Goal: Information Seeking & Learning: Find specific fact

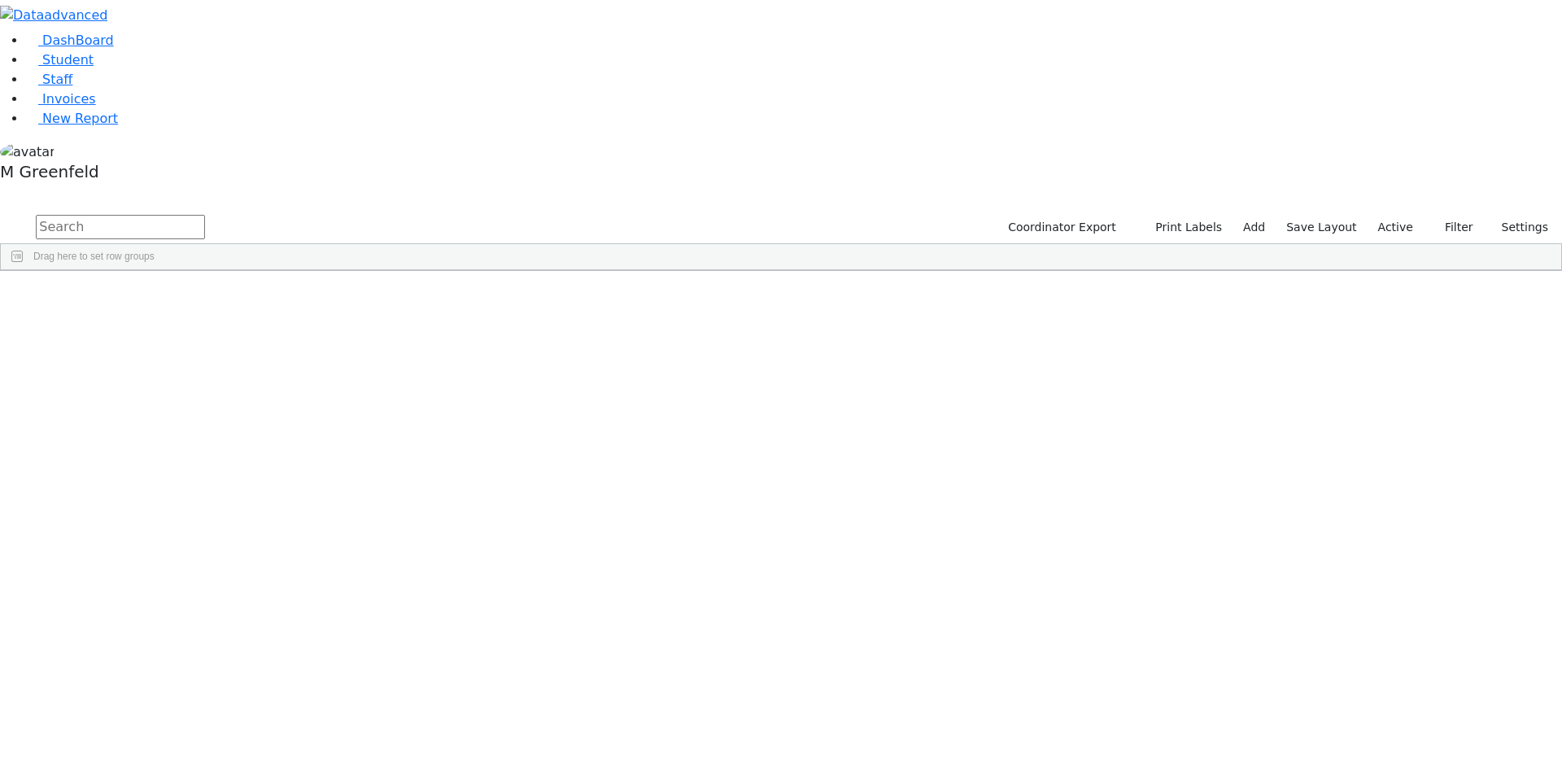
scroll to position [488, 0]
click at [54, 68] on span "Student" at bounding box center [67, 59] width 51 height 15
click at [1453, 215] on button "Filter" at bounding box center [1452, 227] width 57 height 25
click at [1355, 246] on form "All Active Inactive Active services only Enrollment student only" at bounding box center [1415, 317] width 129 height 143
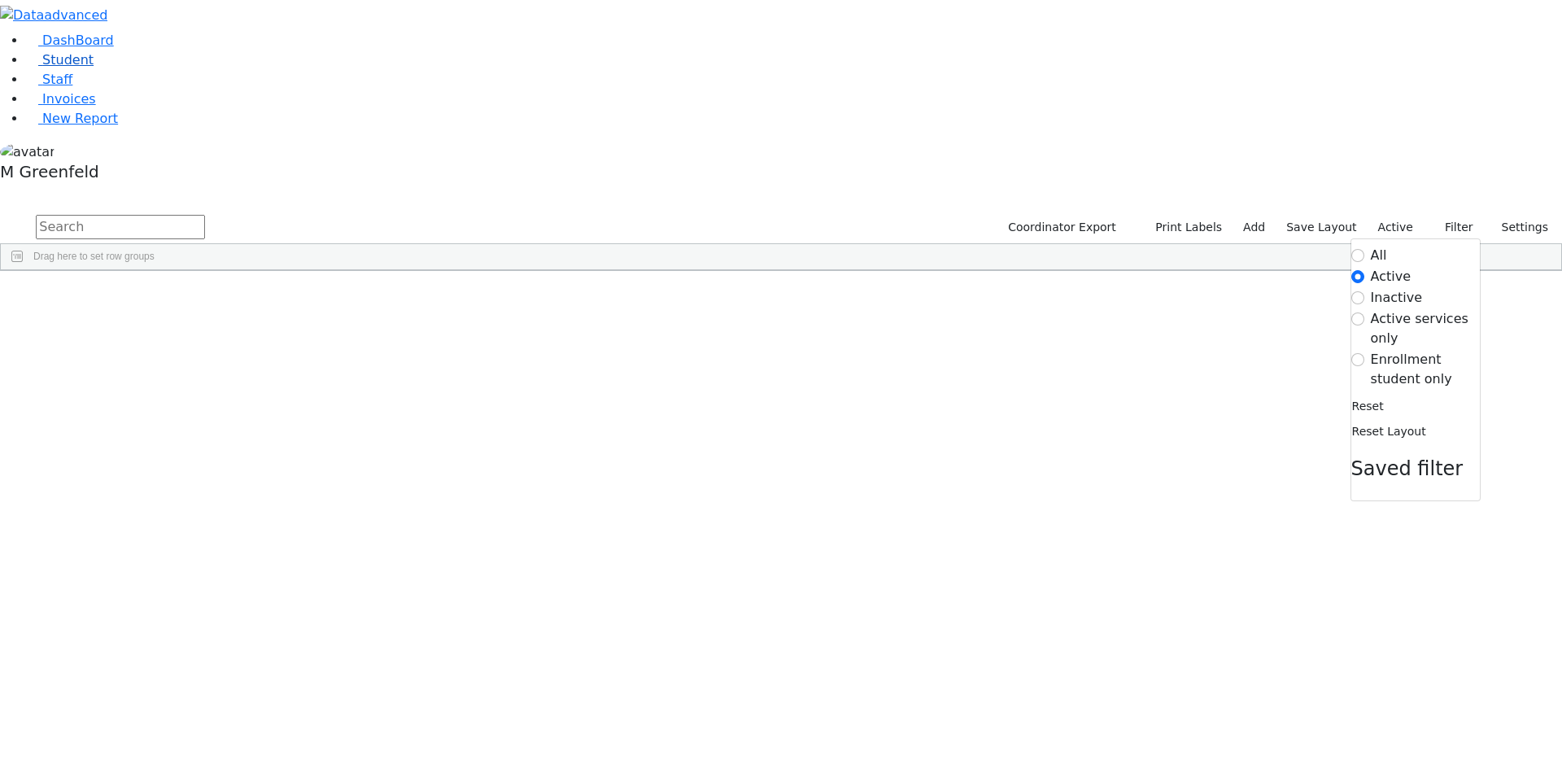
click at [94, 68] on link "Student" at bounding box center [60, 59] width 68 height 15
click at [205, 215] on input "text" at bounding box center [120, 227] width 169 height 24
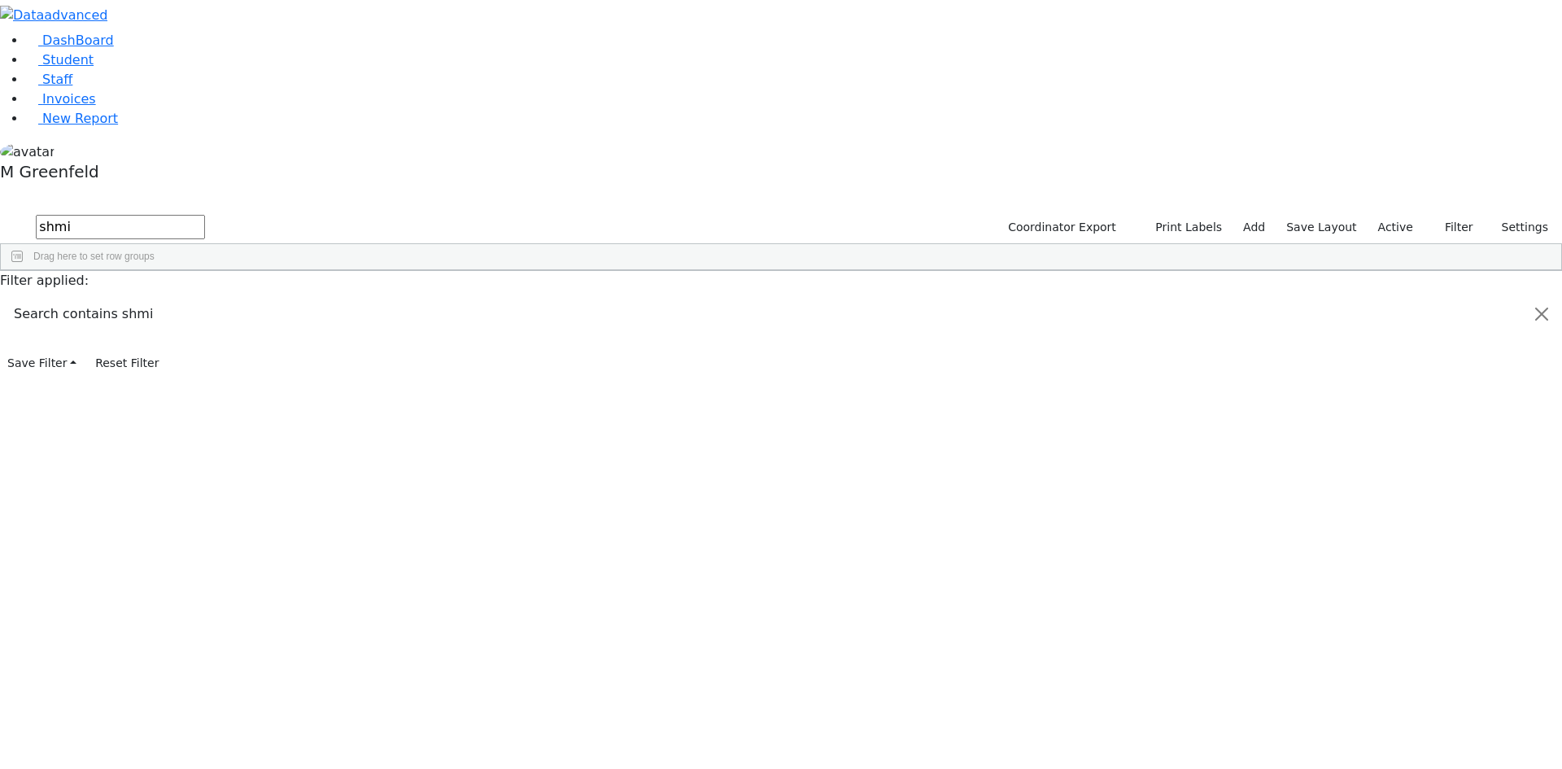
type input "shmi"
click at [242, 411] on div "Shmily" at bounding box center [203, 422] width 78 height 23
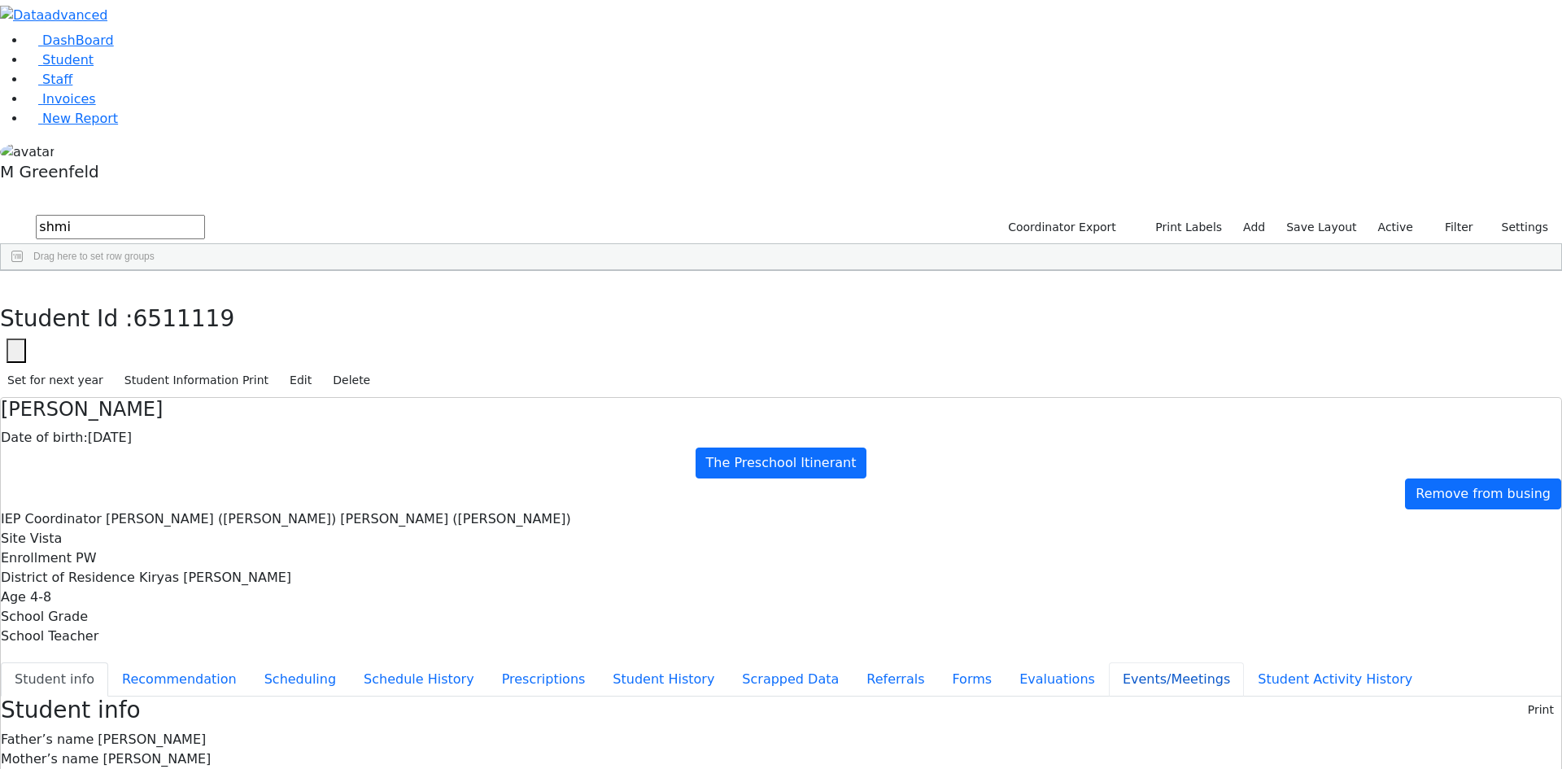
click at [1109, 662] on button "Events/Meetings" at bounding box center [1176, 679] width 135 height 34
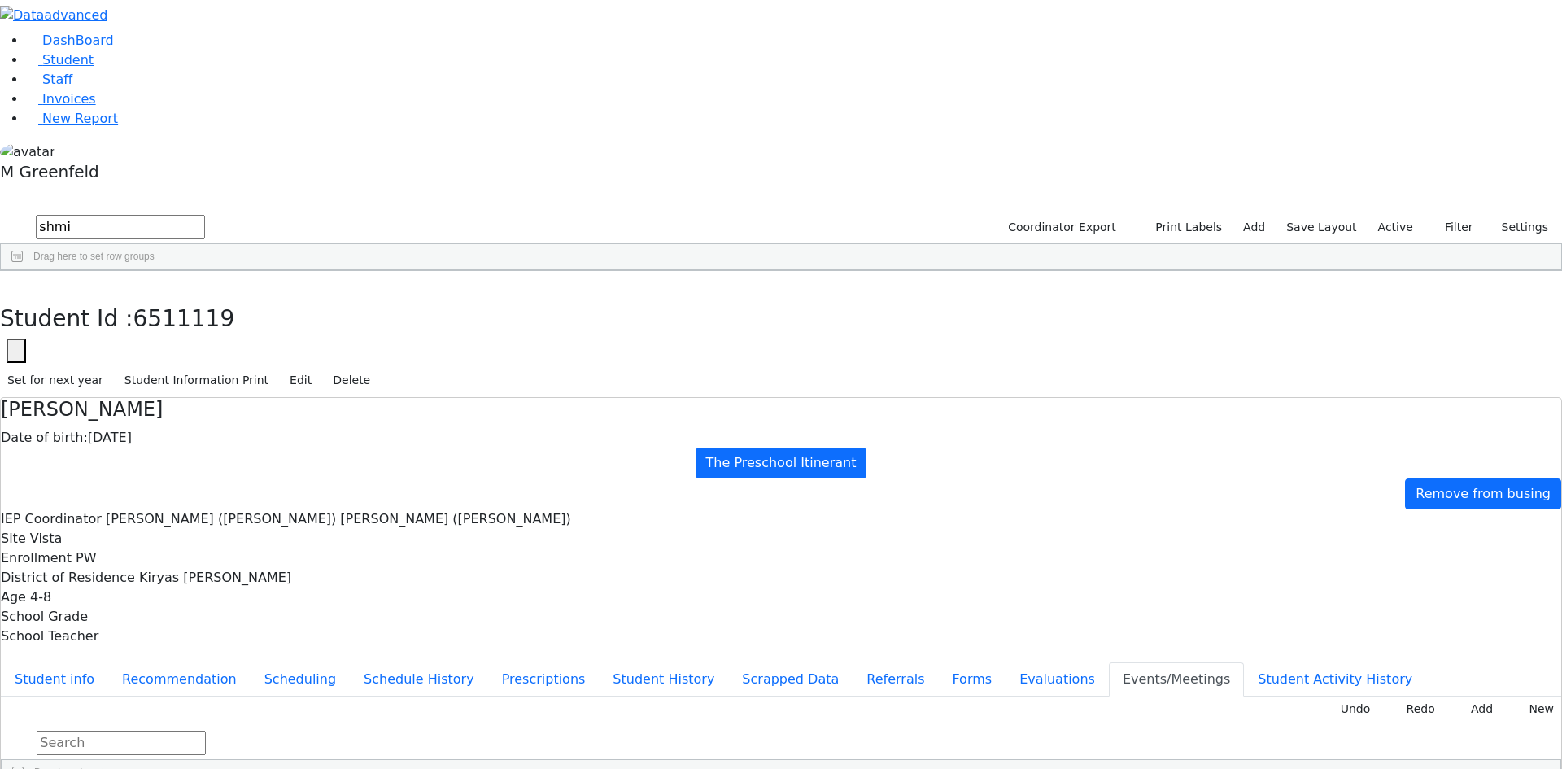
type input "Declines OT & Reduce SL-Consent received 8/26"
click at [108, 662] on button "Student info" at bounding box center [54, 679] width 107 height 34
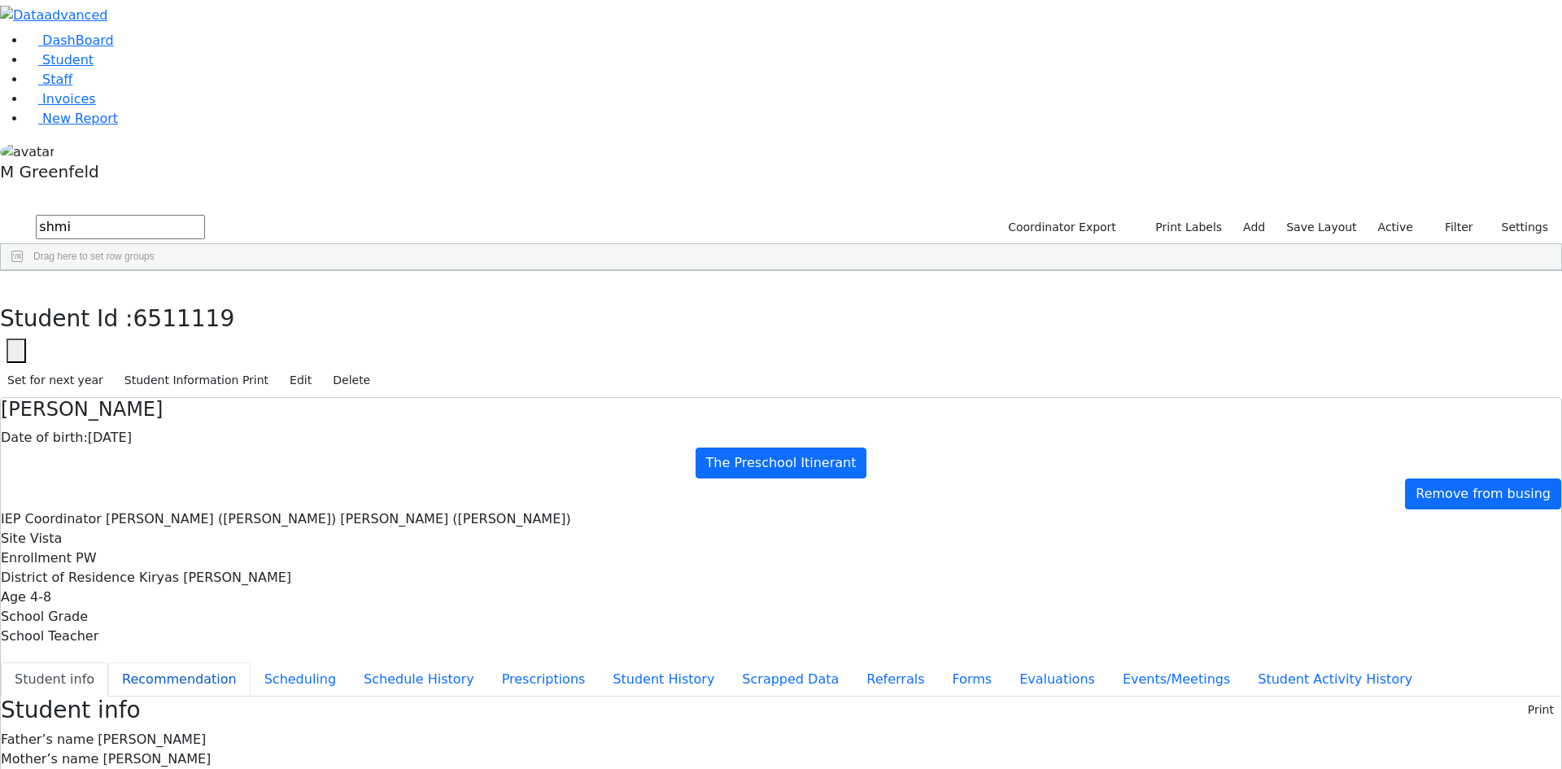
click at [251, 662] on button "Recommendation" at bounding box center [179, 679] width 142 height 34
checkbox input "true"
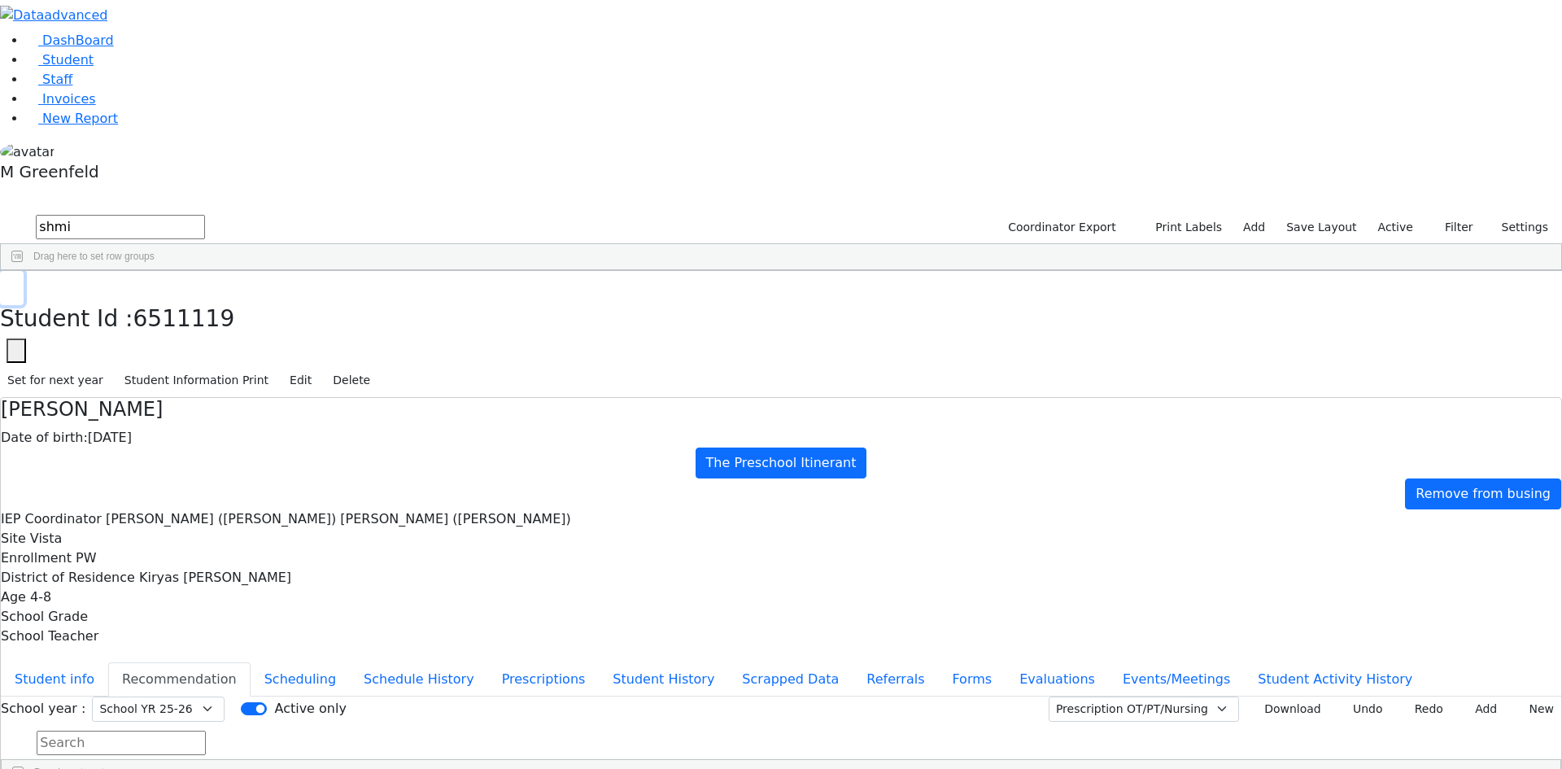
click at [7, 283] on use "button" at bounding box center [7, 283] width 0 height 0
drag, startPoint x: 266, startPoint y: 68, endPoint x: 181, endPoint y: 43, distance: 88.1
click at [181, 43] on div "DashBoard Student Staff Invoices New Report 7" at bounding box center [781, 446] width 1562 height 892
type input "Aron wer"
click at [0, 212] on button "submit" at bounding box center [16, 227] width 32 height 31
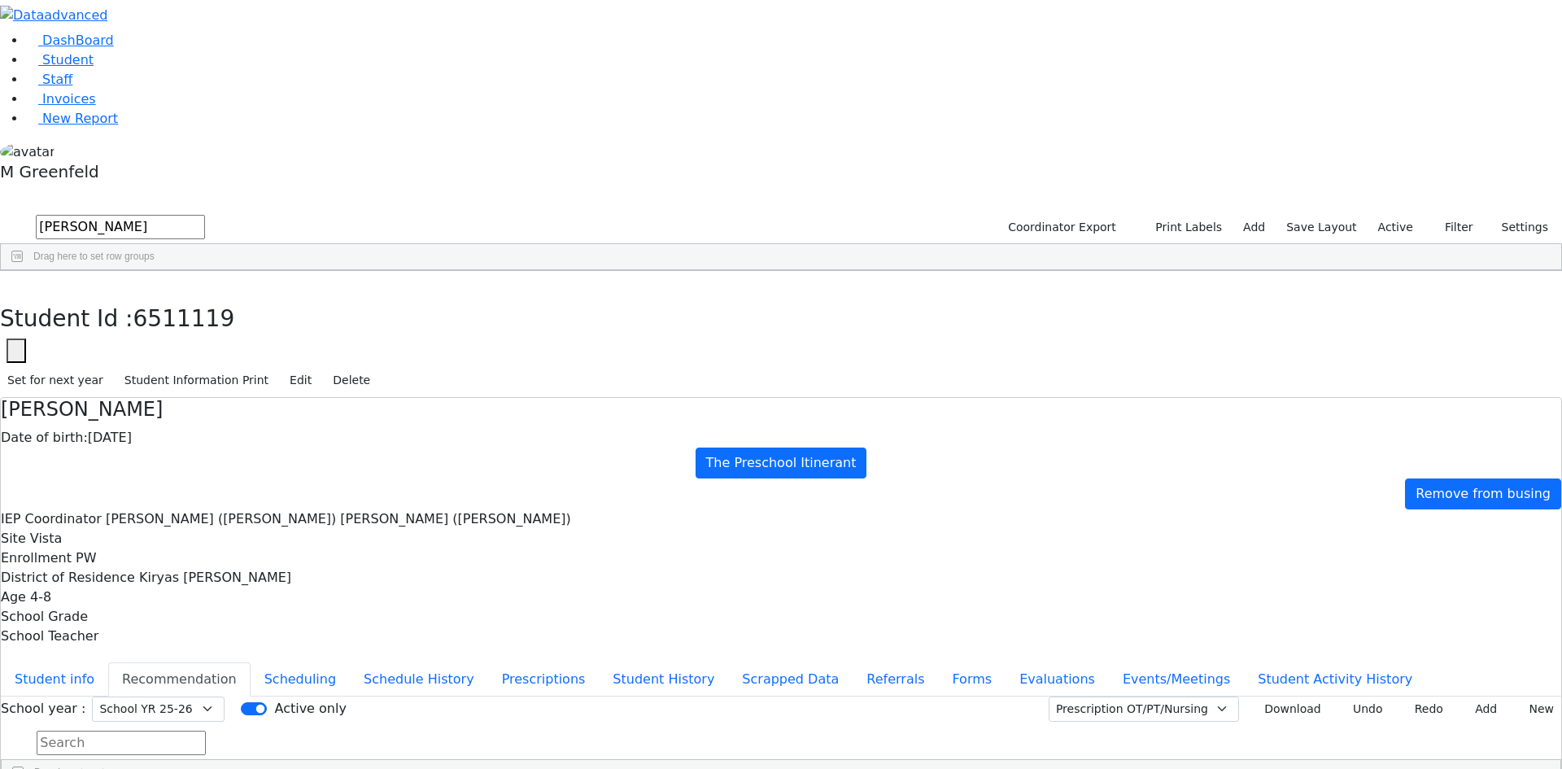
click at [372, 297] on div "6510935 Wertzberger Aron 05/14/2020 Ackerman Esti HR Special Class - K12 Monroe…" at bounding box center [772, 308] width 1543 height 23
click at [235, 297] on div "Aron" at bounding box center [195, 308] width 79 height 23
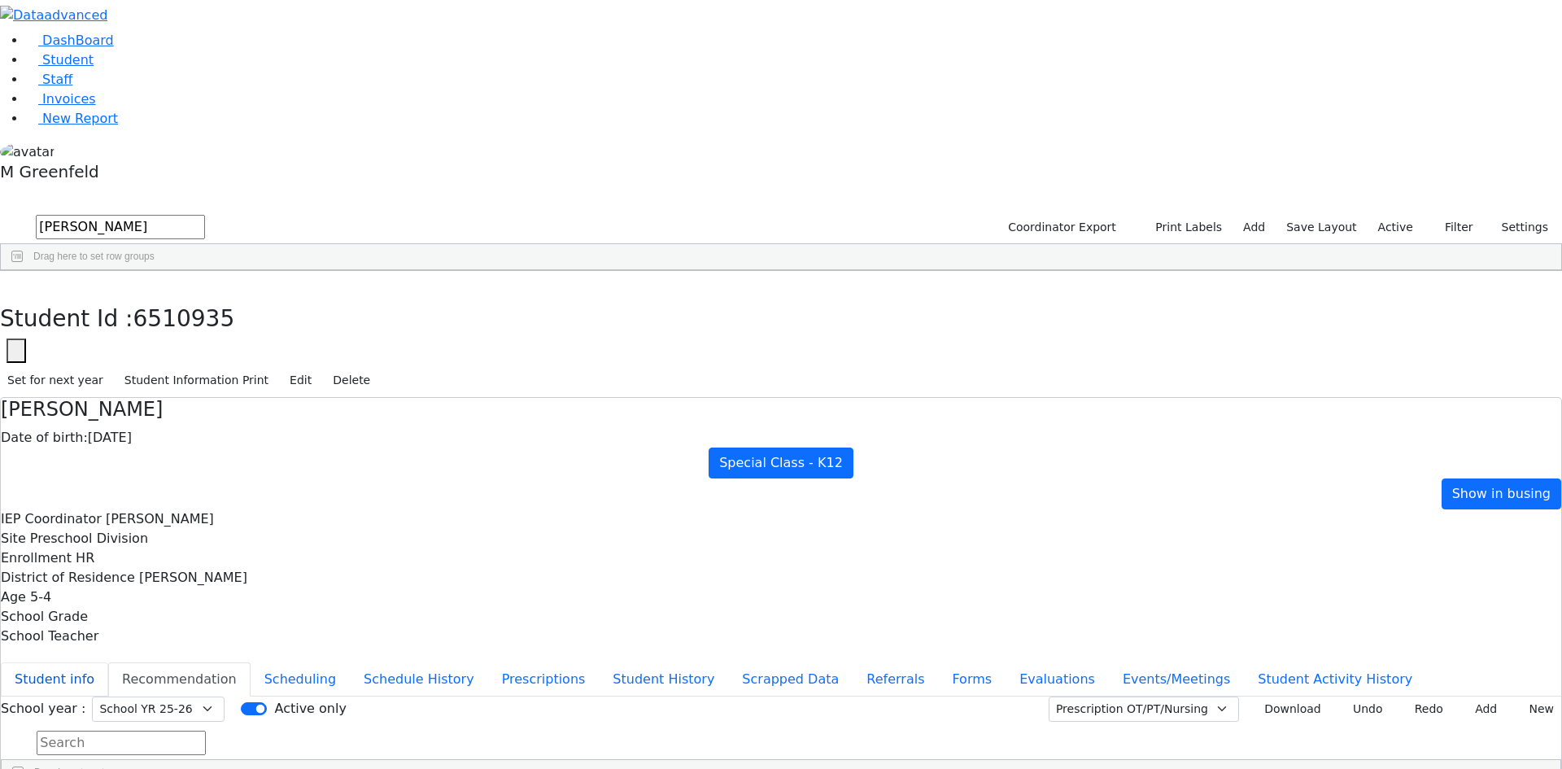
click at [108, 662] on button "Student info" at bounding box center [54, 679] width 107 height 34
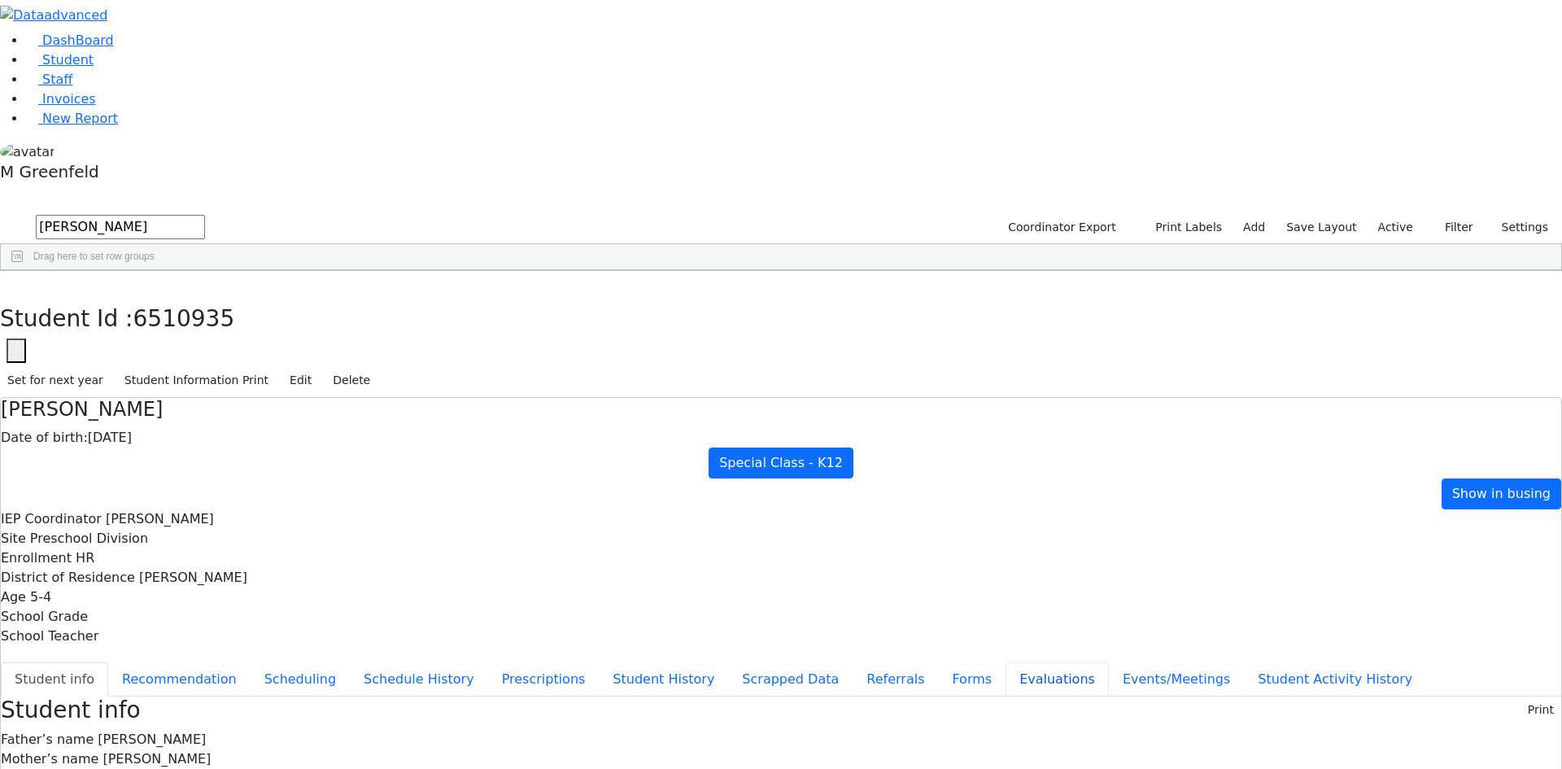
scroll to position [44, 0]
click at [251, 662] on button "Recommendation" at bounding box center [179, 679] width 142 height 34
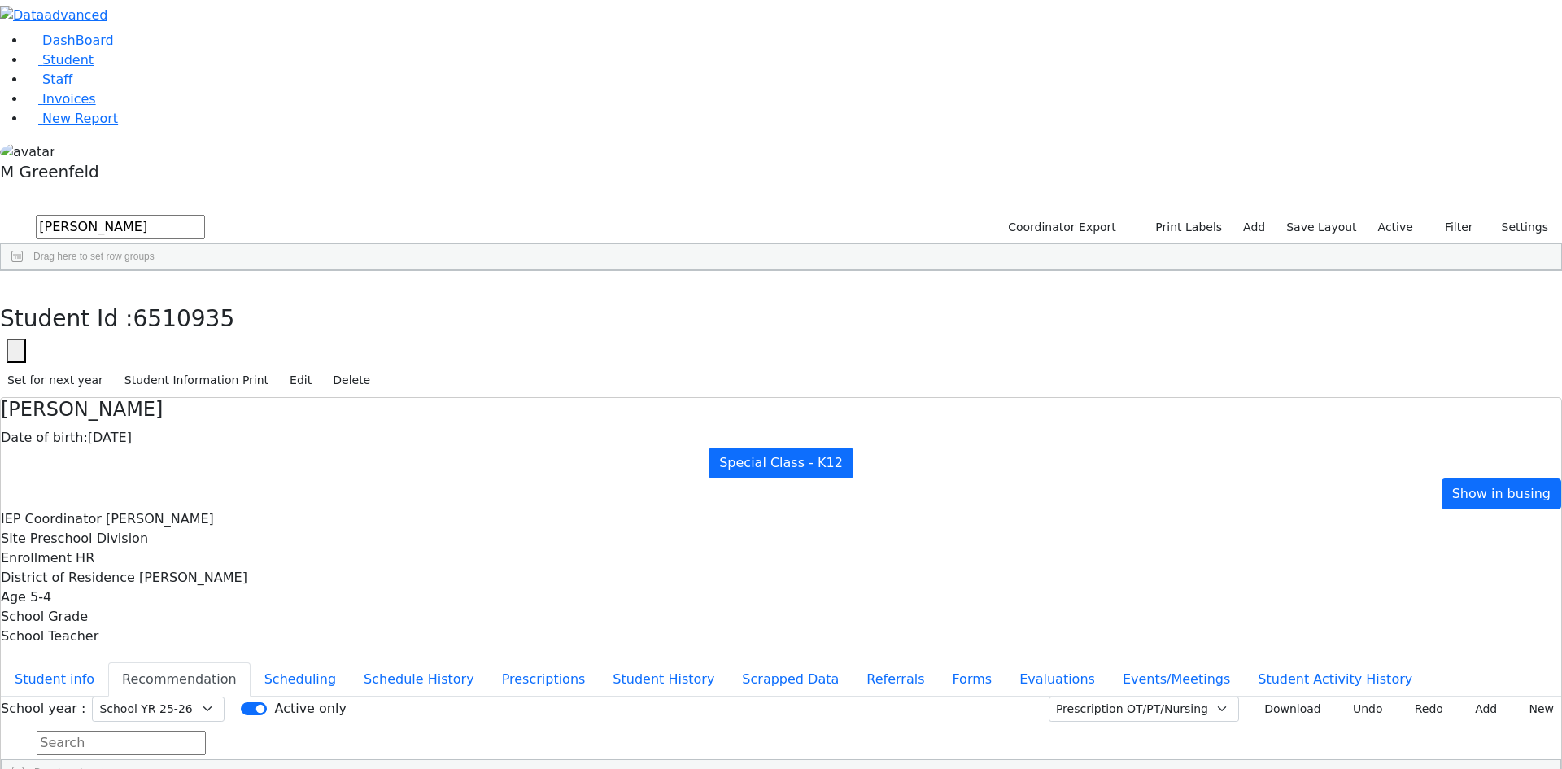
click at [278, 188] on div "Students 1 A 24 K 24 W 24 A 24 K 24 W 24 876" at bounding box center [781, 200] width 1562 height 24
drag, startPoint x: 313, startPoint y: 25, endPoint x: 307, endPoint y: 34, distance: 11.1
click at [16, 283] on icon "button" at bounding box center [11, 288] width 9 height 10
click at [94, 68] on link "Student" at bounding box center [60, 59] width 68 height 15
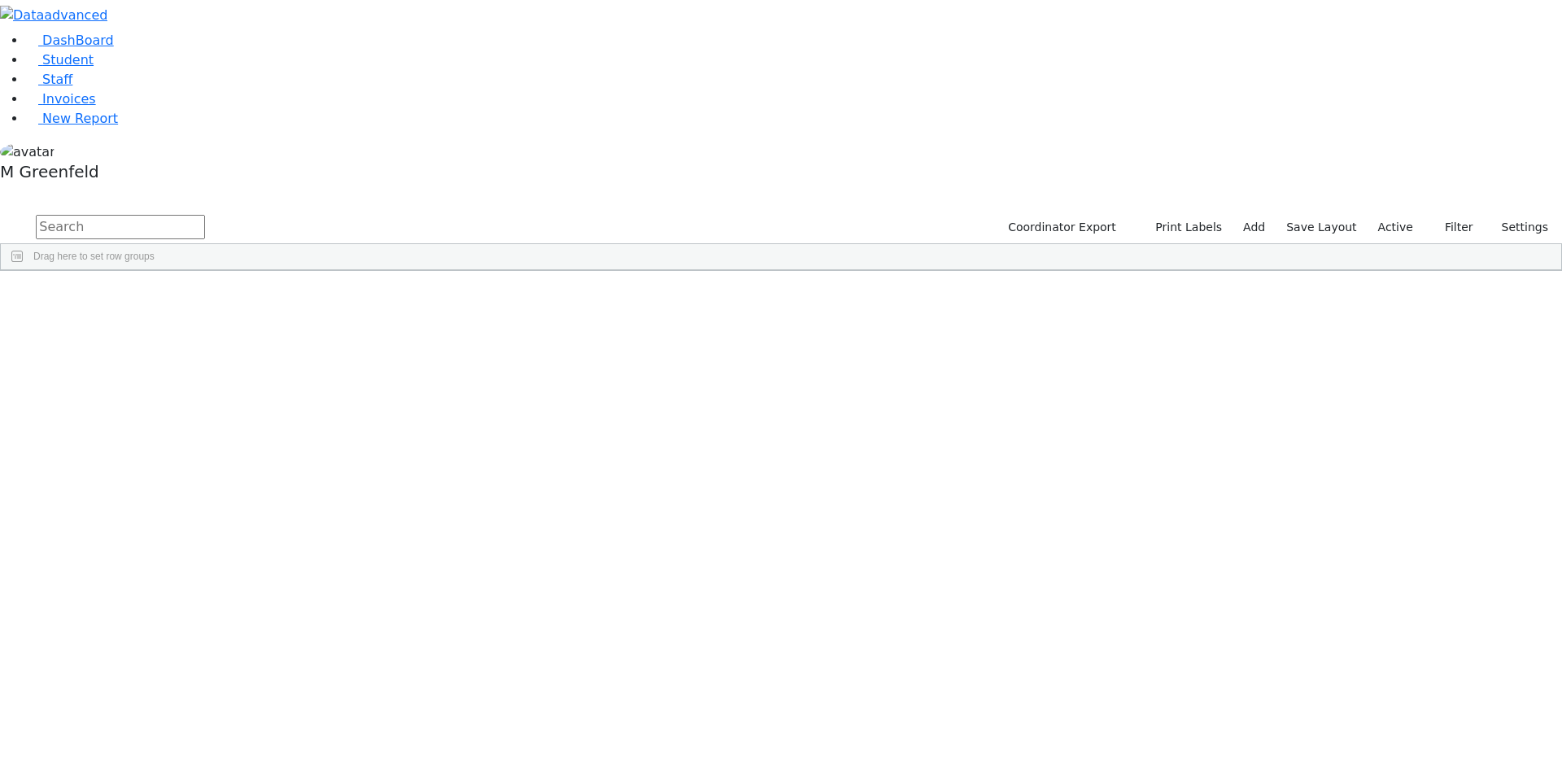
click at [205, 215] on input "text" at bounding box center [120, 227] width 169 height 24
type input "yisroel"
click at [476, 548] on div "[PERSON_NAME]" at bounding box center [437, 559] width 78 height 23
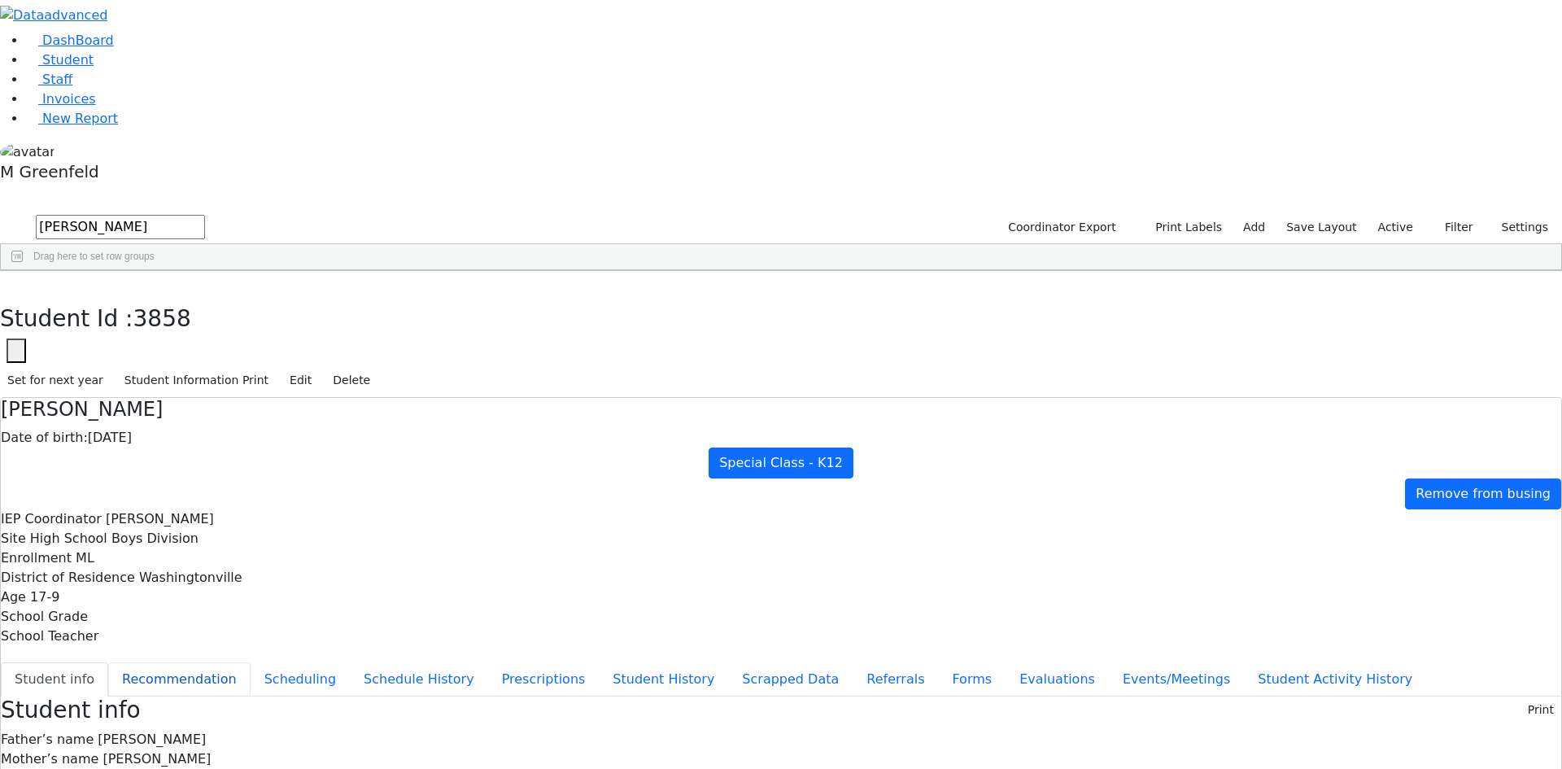
click at [251, 662] on button "Recommendation" at bounding box center [179, 679] width 142 height 34
checkbox input "true"
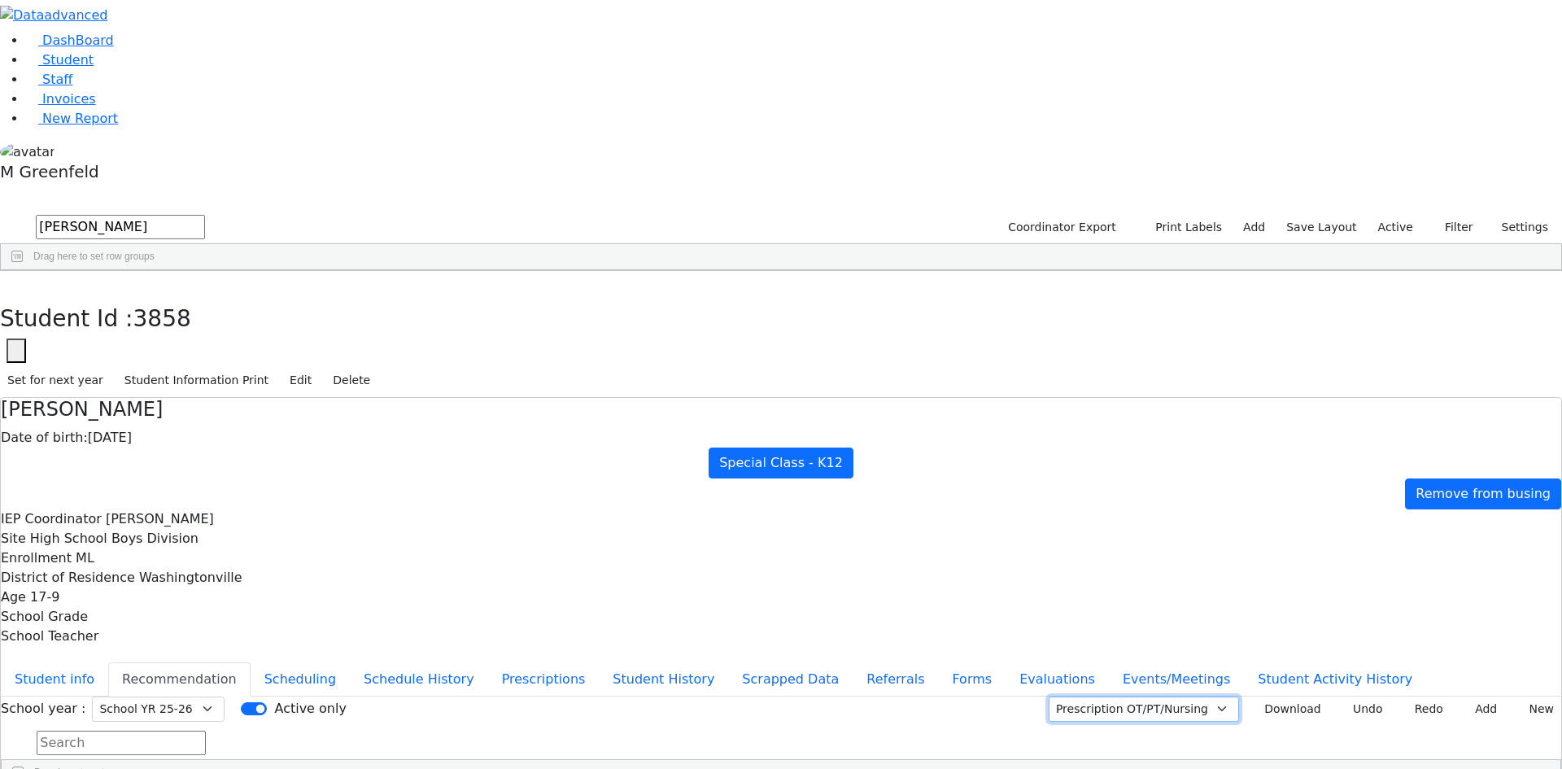
click at [1202, 696] on select "Prescription OT/PT/Nursing CPSE OT-PT Presscription Prescription2" at bounding box center [1144, 708] width 190 height 25
click at [1246, 696] on button "Download" at bounding box center [1287, 708] width 83 height 25
click at [1201, 696] on select "Prescription OT/PT/Nursing CPSE OT-PT Presscription Prescription2" at bounding box center [1144, 708] width 190 height 25
click at [206, 731] on input "text" at bounding box center [121, 743] width 169 height 24
click at [26, 55] on use at bounding box center [26, 55] width 0 height 0
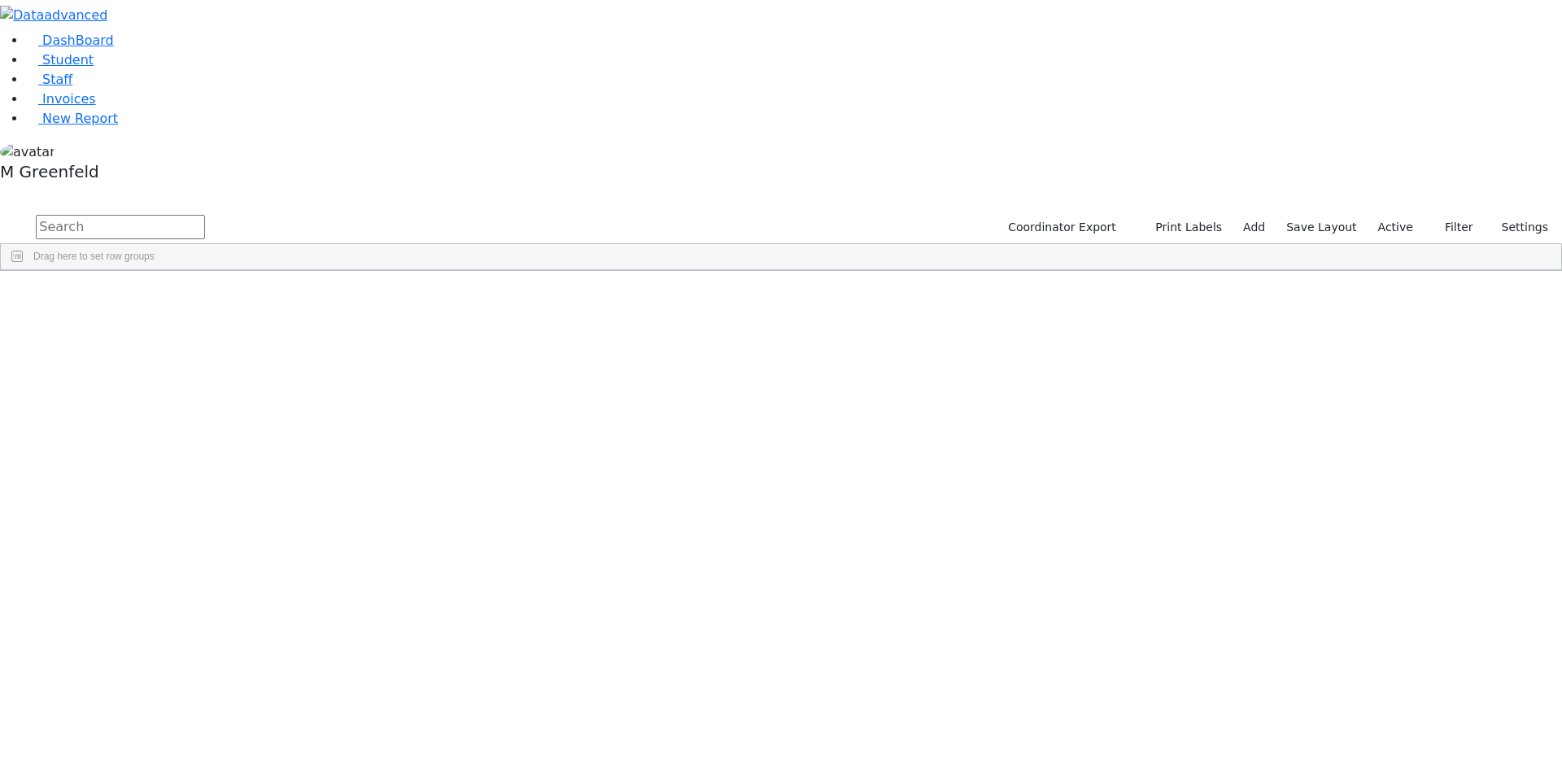
click at [205, 215] on input "text" at bounding box center [120, 227] width 169 height 24
type input "gedal"
click at [1397, 215] on label "Active" at bounding box center [1396, 227] width 50 height 25
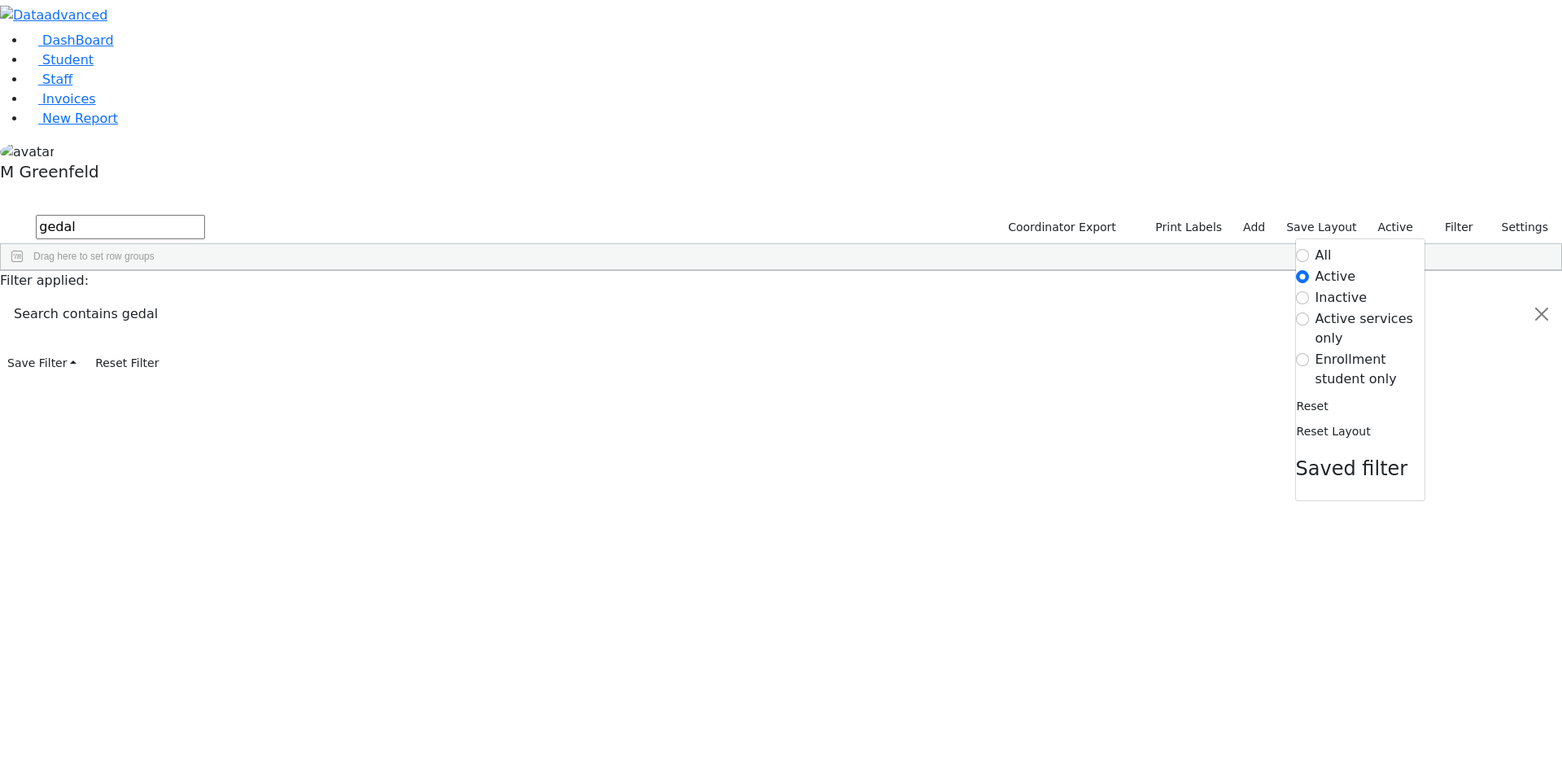
click at [1323, 350] on label "Enrollment student only" at bounding box center [1370, 369] width 109 height 39
click at [1309, 353] on input "Enrollment student only" at bounding box center [1302, 359] width 13 height 13
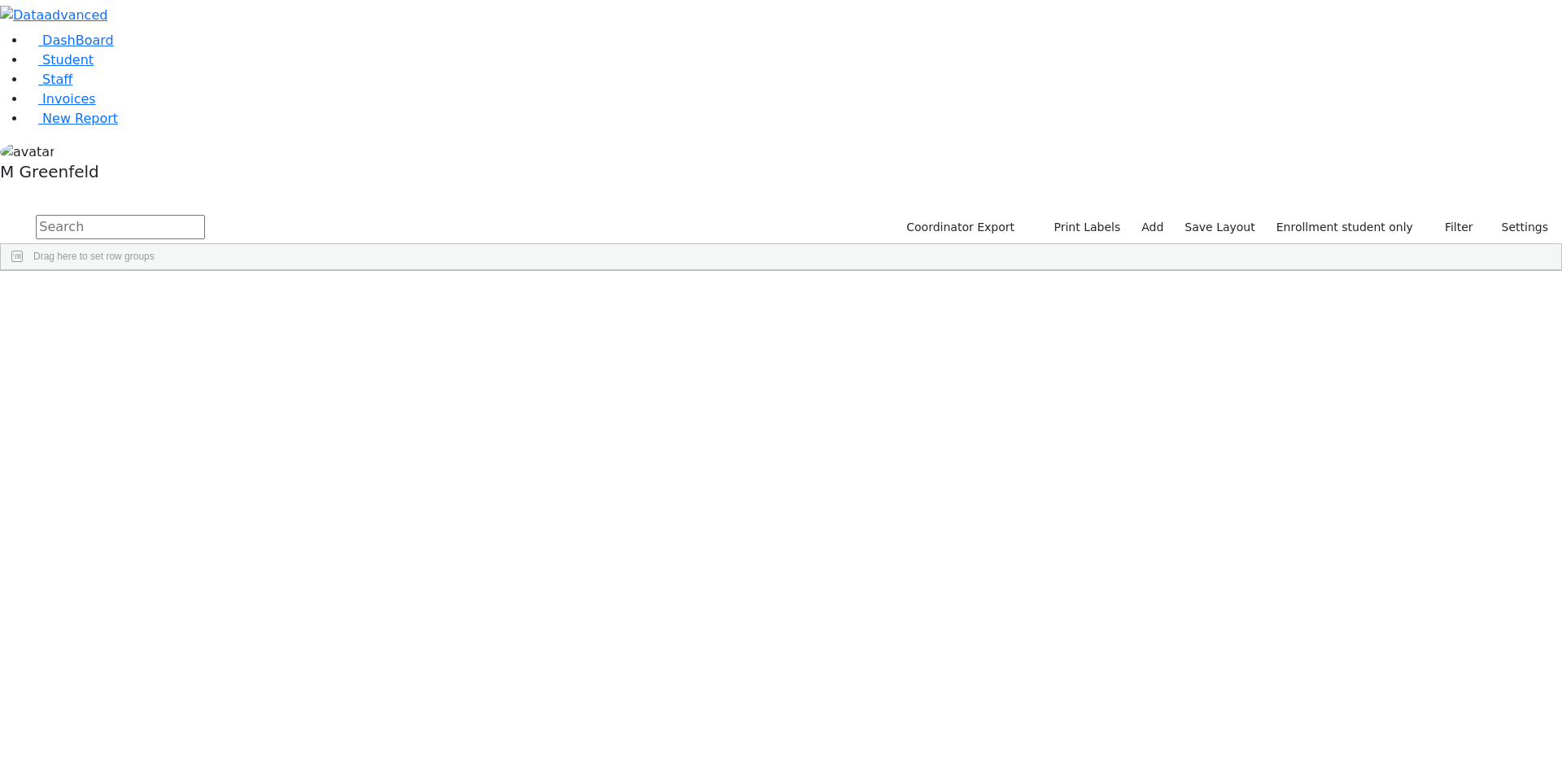
click at [205, 215] on input "text" at bounding box center [120, 227] width 169 height 24
type input "Fis"
click at [1374, 215] on label "Enrollment student only" at bounding box center [1344, 227] width 151 height 25
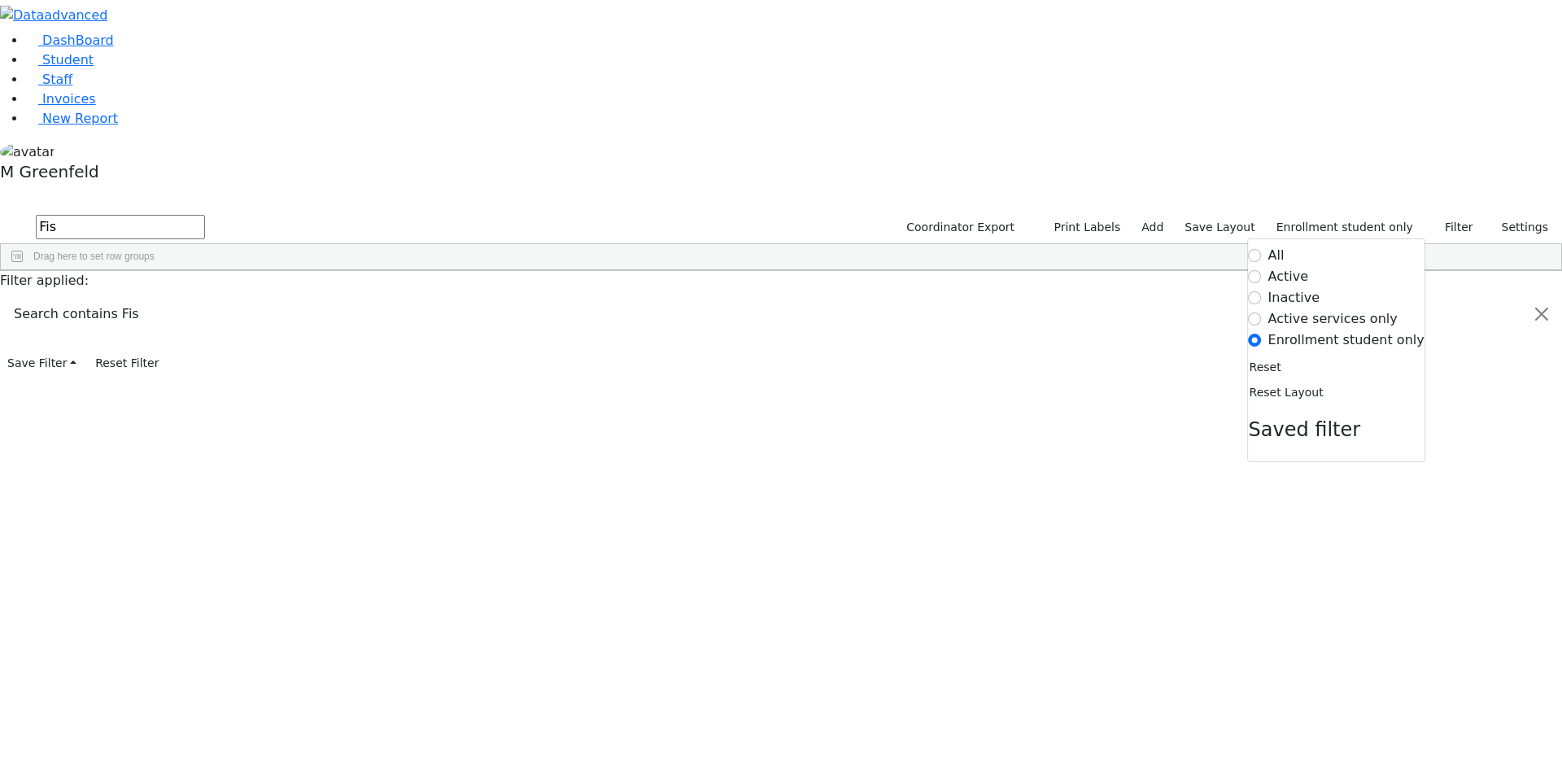
click at [1308, 288] on label "Inactive" at bounding box center [1294, 298] width 52 height 20
click at [1262, 291] on input "Inactive" at bounding box center [1255, 297] width 13 height 13
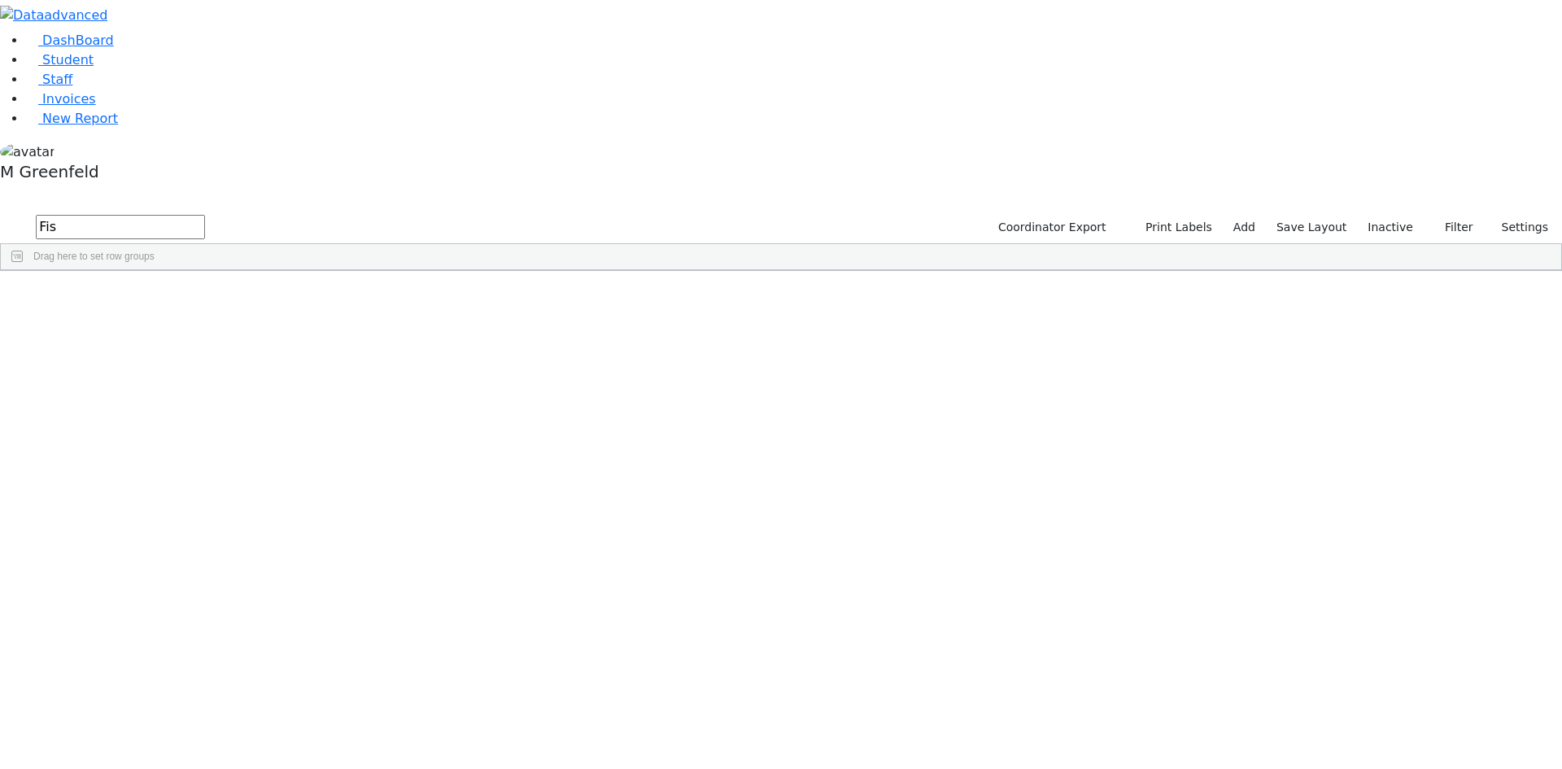
click at [205, 215] on input "Fis" at bounding box center [120, 227] width 169 height 24
click at [242, 411] on div "Gedalya" at bounding box center [203, 422] width 78 height 23
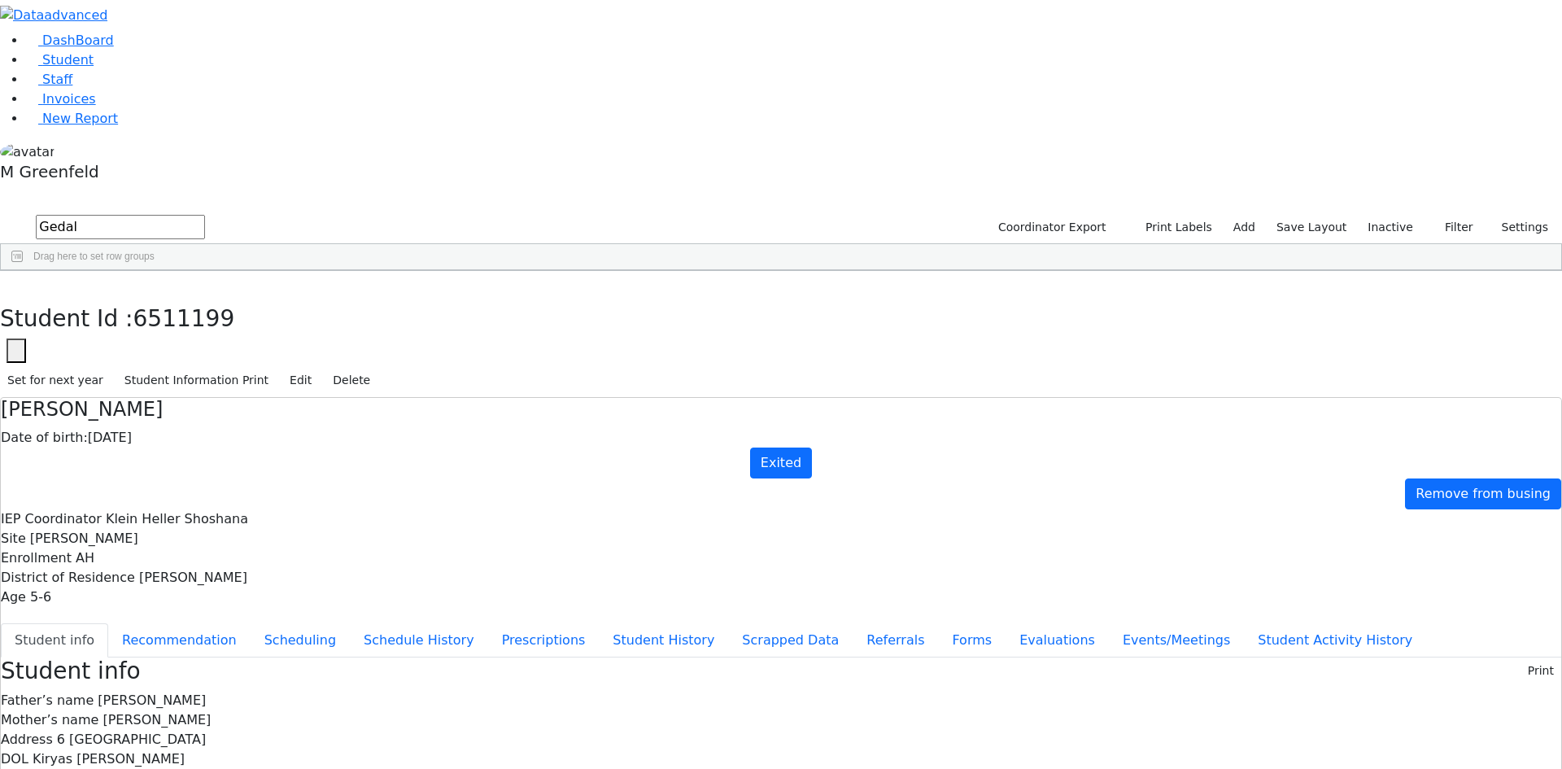
click at [300, 33] on div "DashBoard Student Staff Invoices New Report 13" at bounding box center [781, 729] width 1562 height 1458
click at [16, 283] on icon "button" at bounding box center [11, 288] width 9 height 10
drag, startPoint x: 282, startPoint y: 52, endPoint x: 213, endPoint y: 29, distance: 72.8
click at [213, 29] on div "DashBoard Student Staff Invoices New Report 13" at bounding box center [781, 729] width 1562 height 1458
type input "nove"
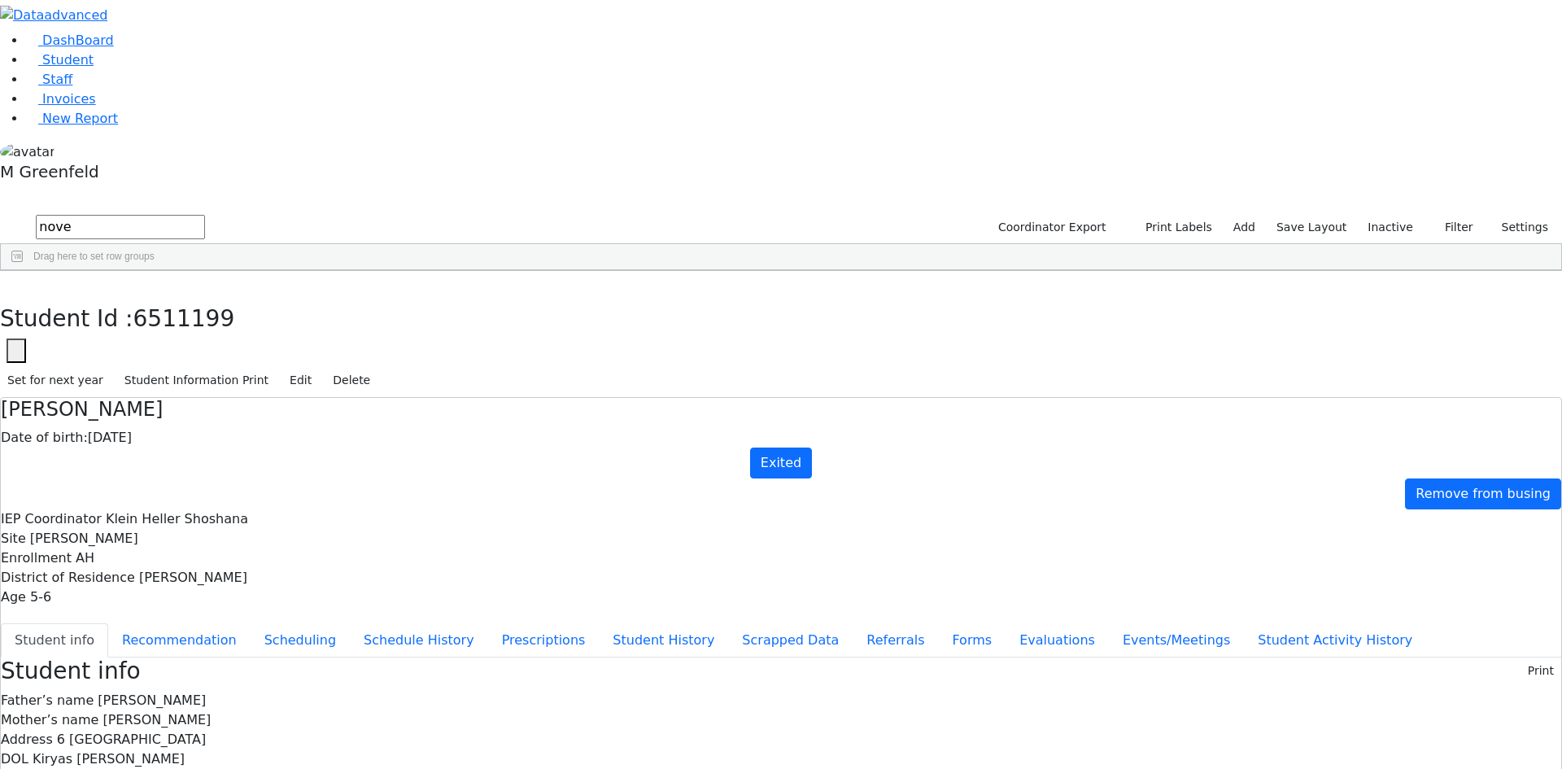
click at [0, 212] on button "submit" at bounding box center [16, 227] width 32 height 31
click at [93, 102] on ul "DashBoard Student Staff Invoices New Report" at bounding box center [781, 80] width 1562 height 98
click at [94, 68] on link "Student" at bounding box center [60, 59] width 68 height 15
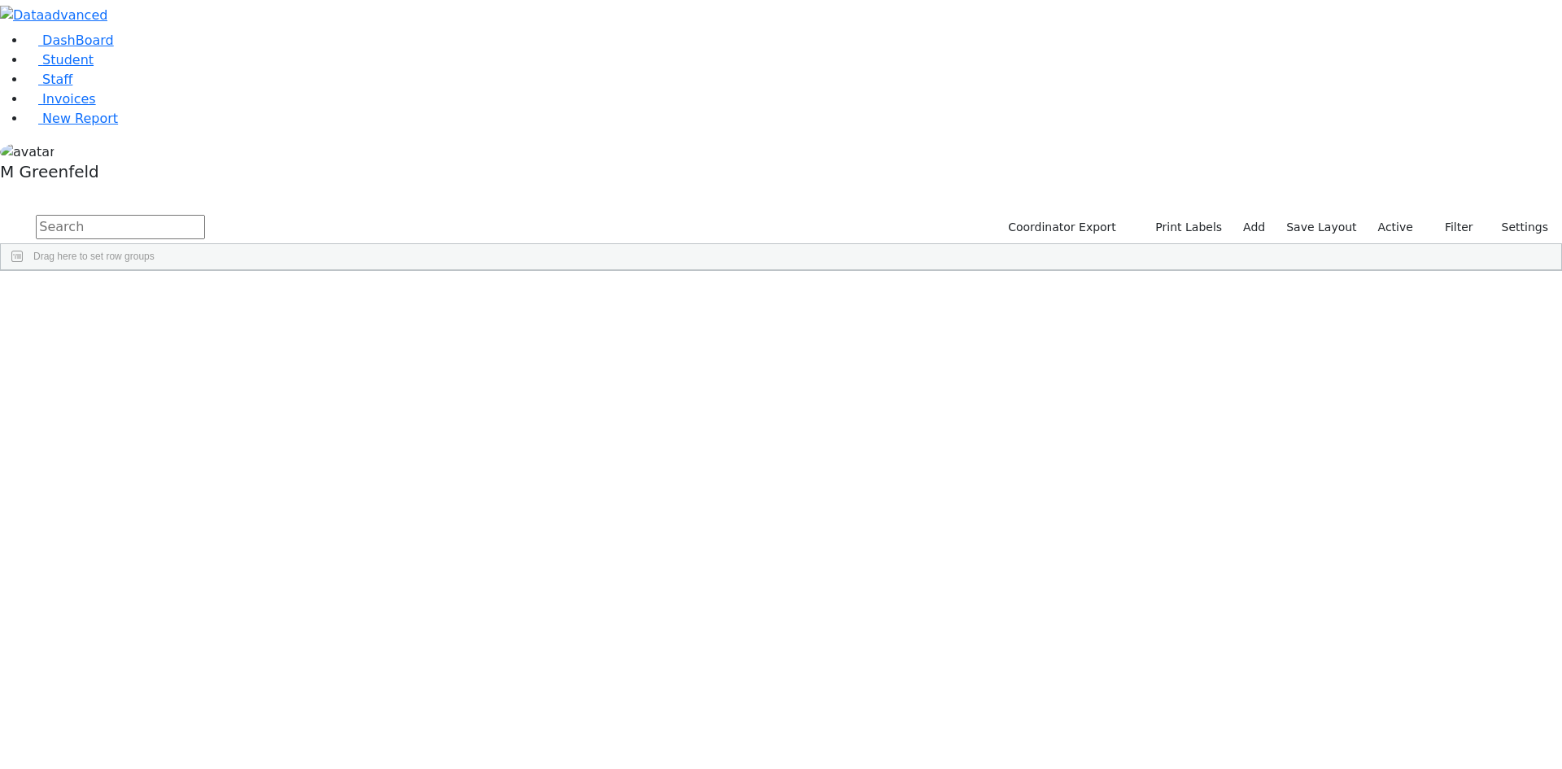
click at [205, 215] on input "text" at bounding box center [120, 227] width 169 height 24
click at [305, 44] on div "DashBoard Student Staff Invoices New Report 35" at bounding box center [781, 188] width 1562 height 376
click at [205, 215] on input "[PERSON_NAME]" at bounding box center [120, 227] width 169 height 24
type input "[PERSON_NAME]"
click at [164, 297] on div "Nove" at bounding box center [124, 308] width 78 height 23
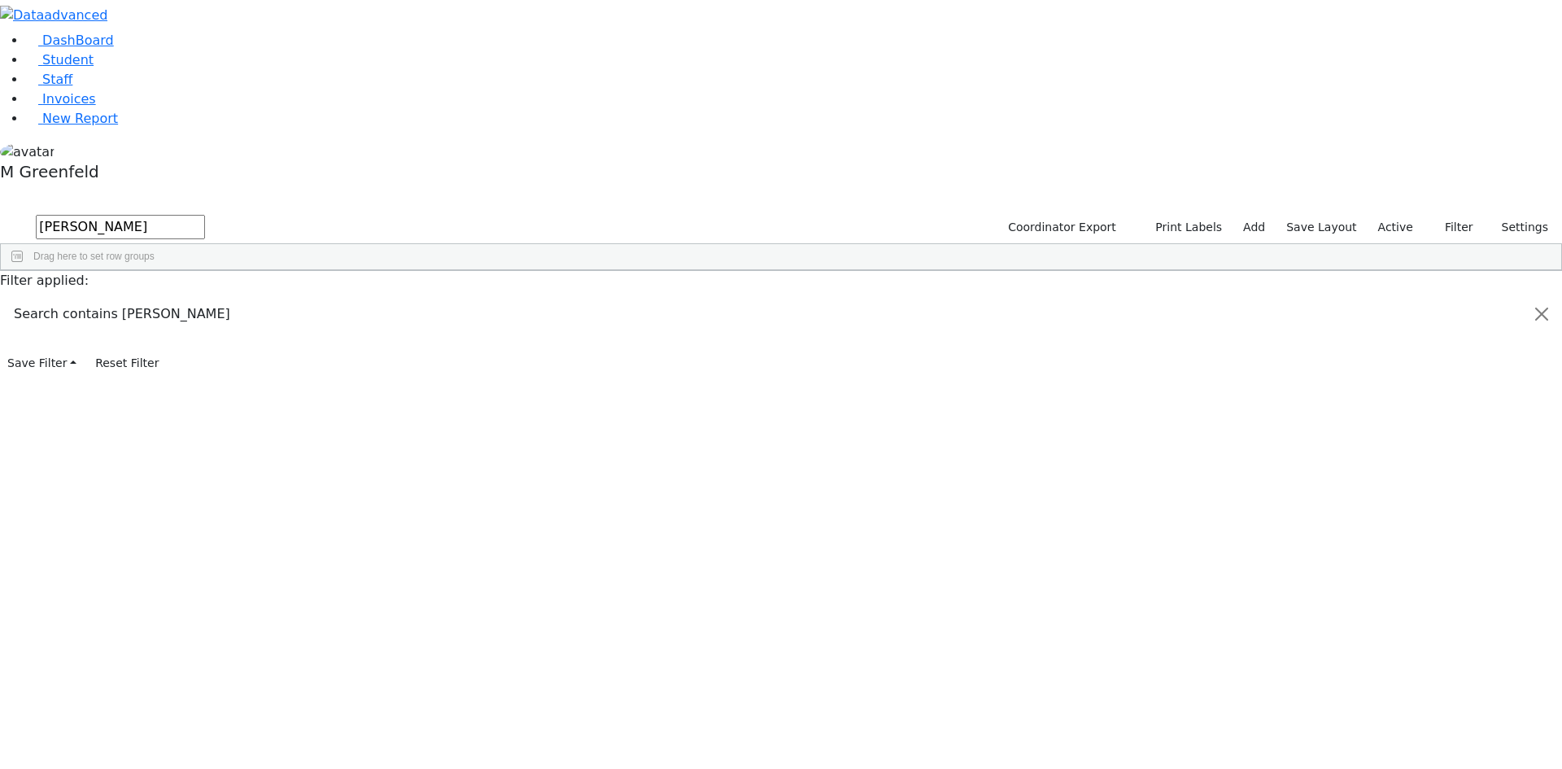
click at [164, 297] on div "Nove" at bounding box center [124, 308] width 78 height 23
